Goal: Task Accomplishment & Management: Manage account settings

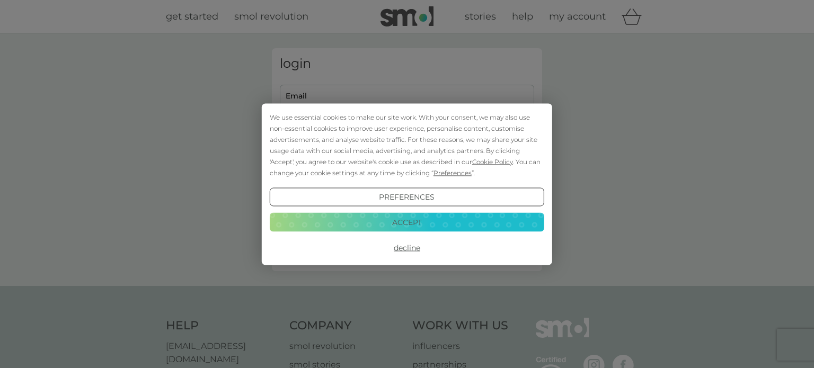
type input "[EMAIL_ADDRESS][DOMAIN_NAME]"
click at [411, 248] on button "Decline" at bounding box center [407, 247] width 274 height 19
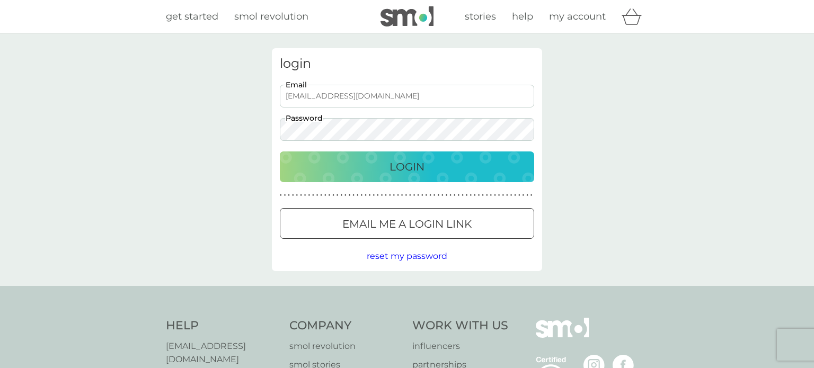
click at [409, 175] on p "Login" at bounding box center [406, 166] width 35 height 17
type input "cooie@talktalk.net"
click at [403, 164] on p "Login" at bounding box center [406, 166] width 35 height 17
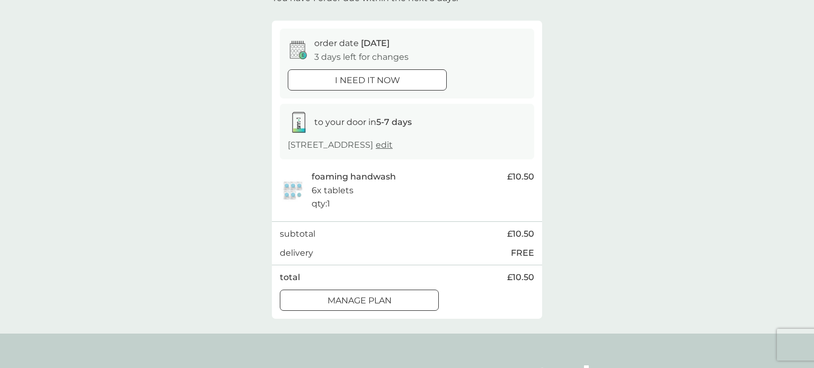
scroll to position [83, 0]
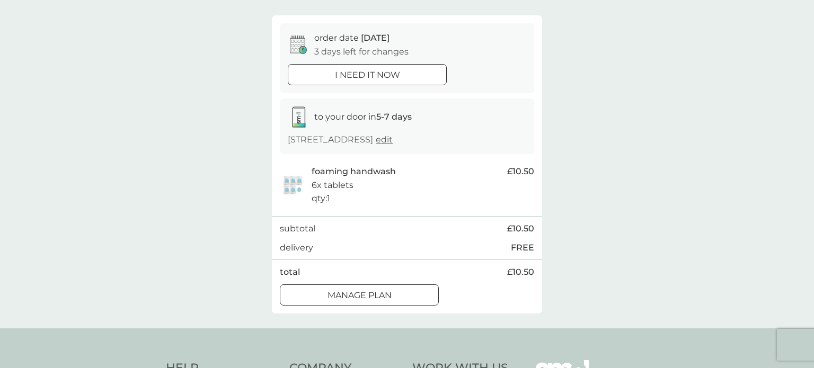
click at [377, 297] on div at bounding box center [359, 295] width 38 height 11
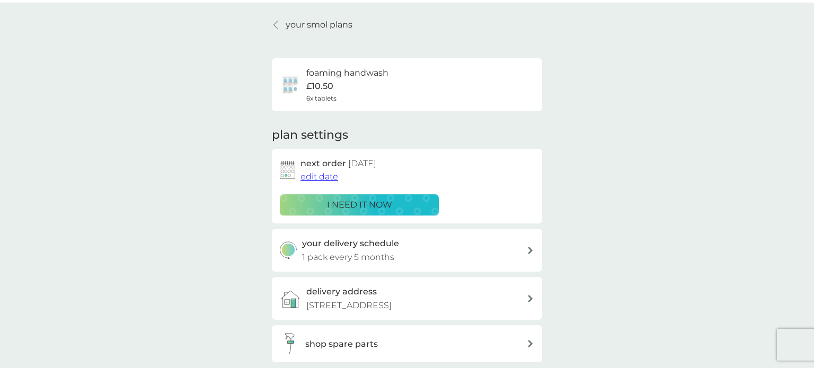
scroll to position [30, 0]
click at [317, 179] on span "edit date" at bounding box center [319, 177] width 38 height 10
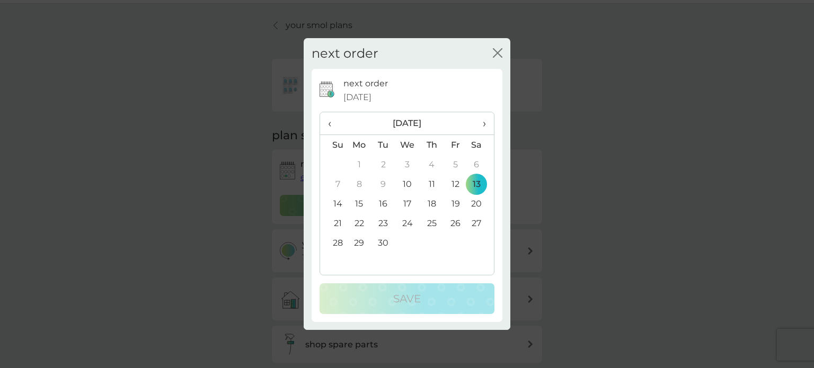
click at [484, 125] on span "›" at bounding box center [480, 123] width 11 height 22
click at [381, 201] on td "11" at bounding box center [383, 204] width 24 height 20
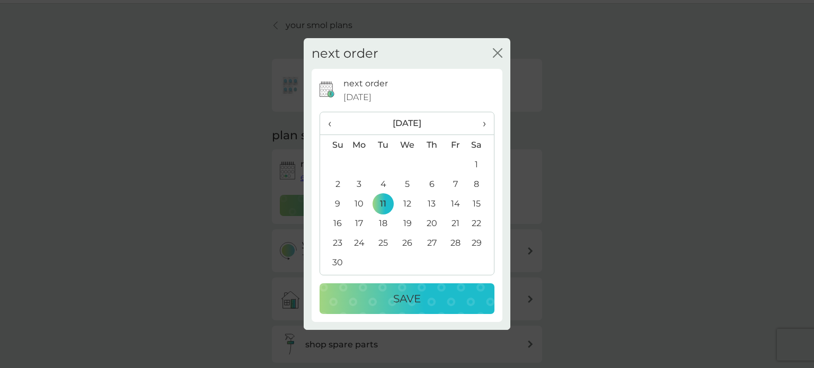
click at [385, 298] on div "Save" at bounding box center [407, 298] width 154 height 17
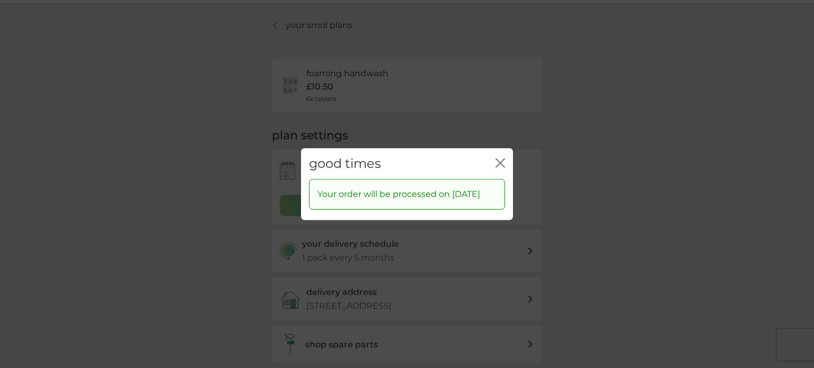
click at [500, 158] on icon "close" at bounding box center [502, 162] width 4 height 8
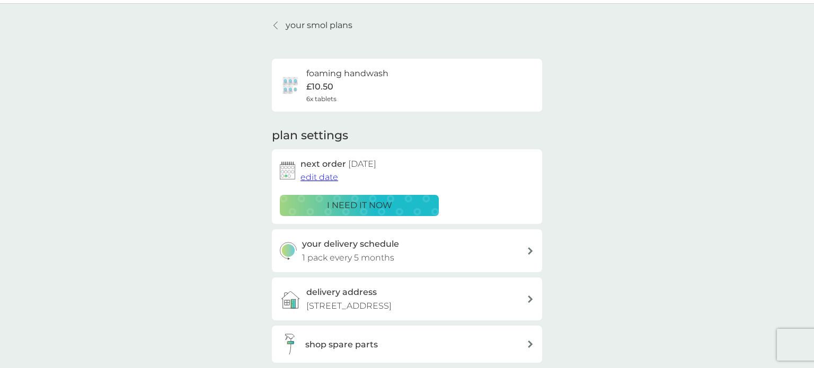
scroll to position [0, 0]
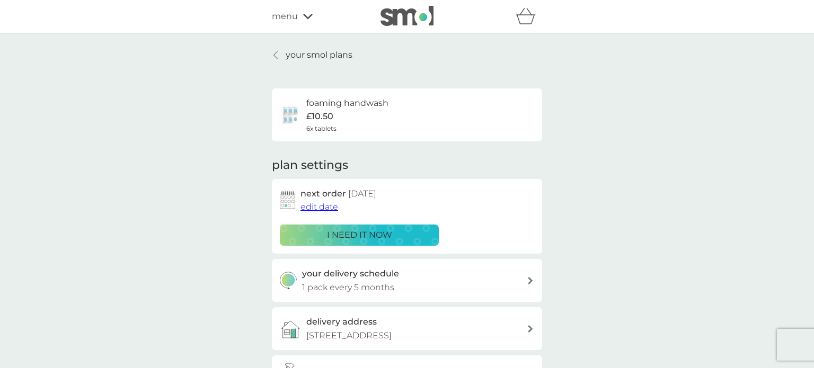
click at [308, 15] on icon at bounding box center [308, 16] width 10 height 6
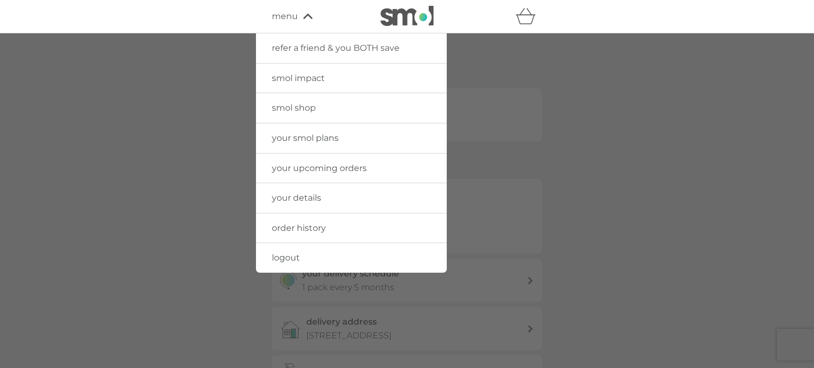
click at [287, 110] on span "smol shop" at bounding box center [294, 108] width 44 height 10
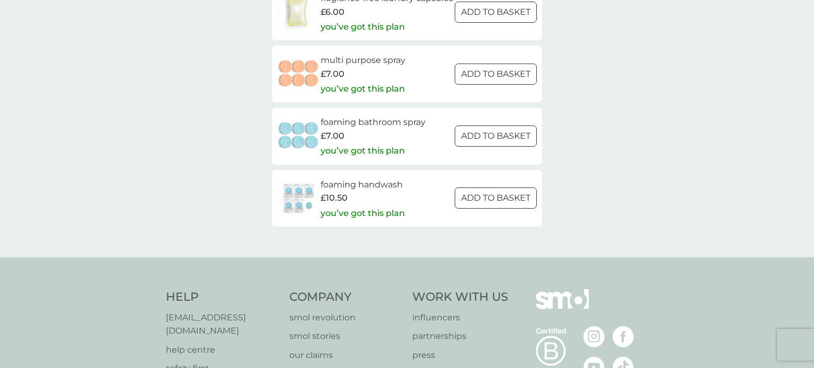
scroll to position [1623, 0]
